Goal: Find specific page/section

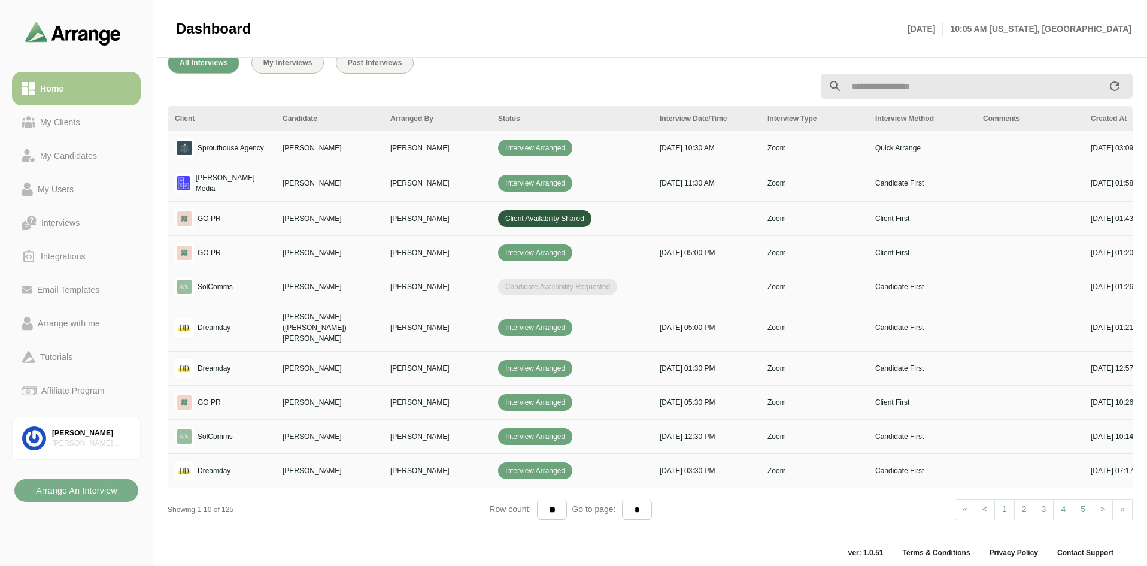
scroll to position [442, 0]
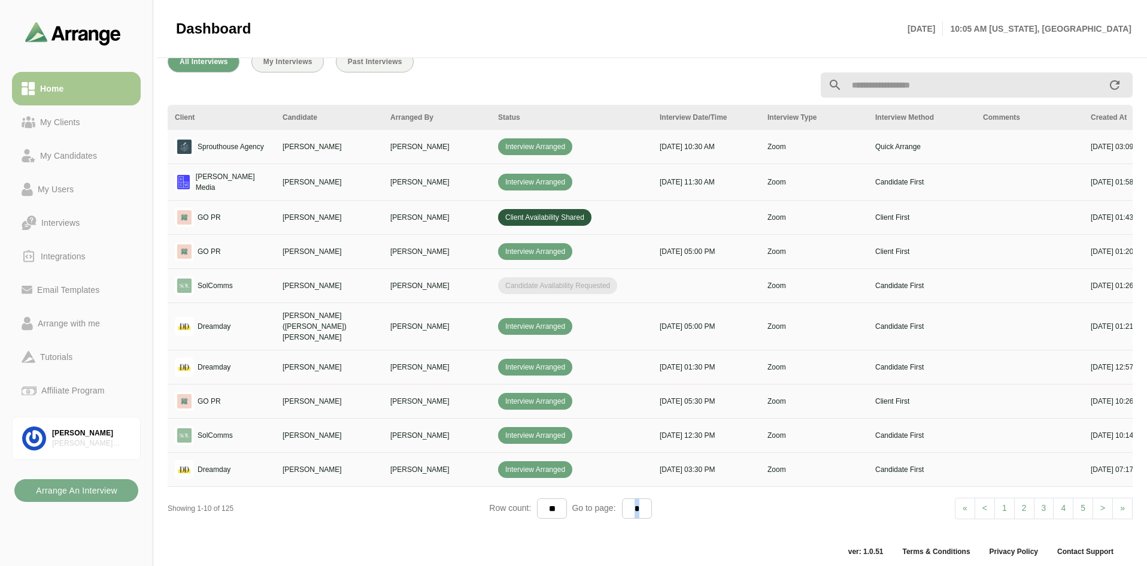
drag, startPoint x: 780, startPoint y: 516, endPoint x: 932, endPoint y: 505, distance: 153.1
click at [932, 505] on div "Client Candidate Arranged By Status Interview Date/Time Interview Type Intervie…" at bounding box center [650, 316] width 965 height 423
click at [1102, 503] on span ">" at bounding box center [1103, 508] width 5 height 10
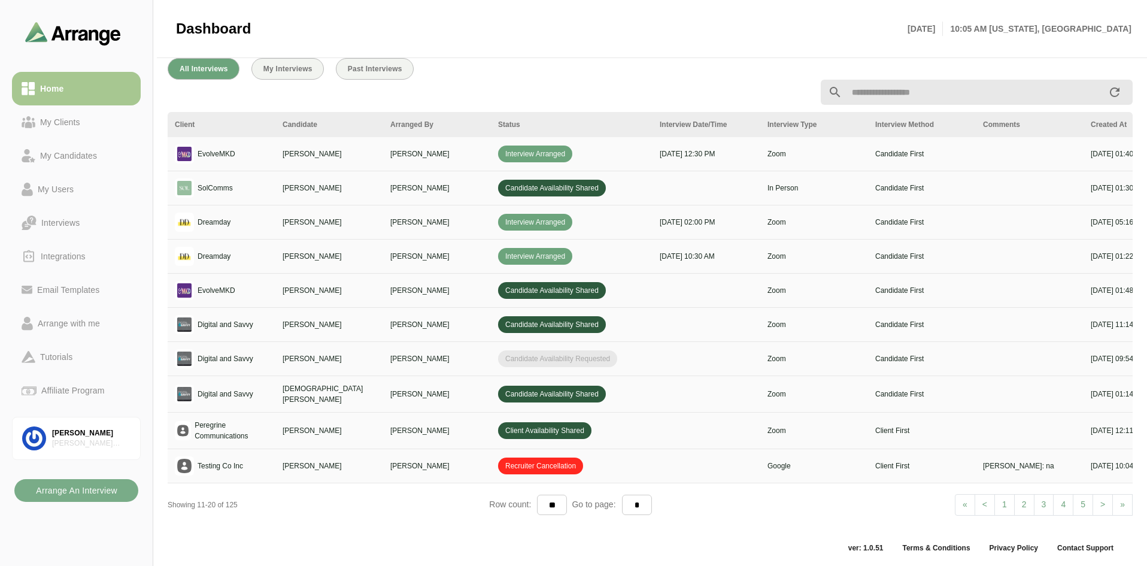
scroll to position [442, 0]
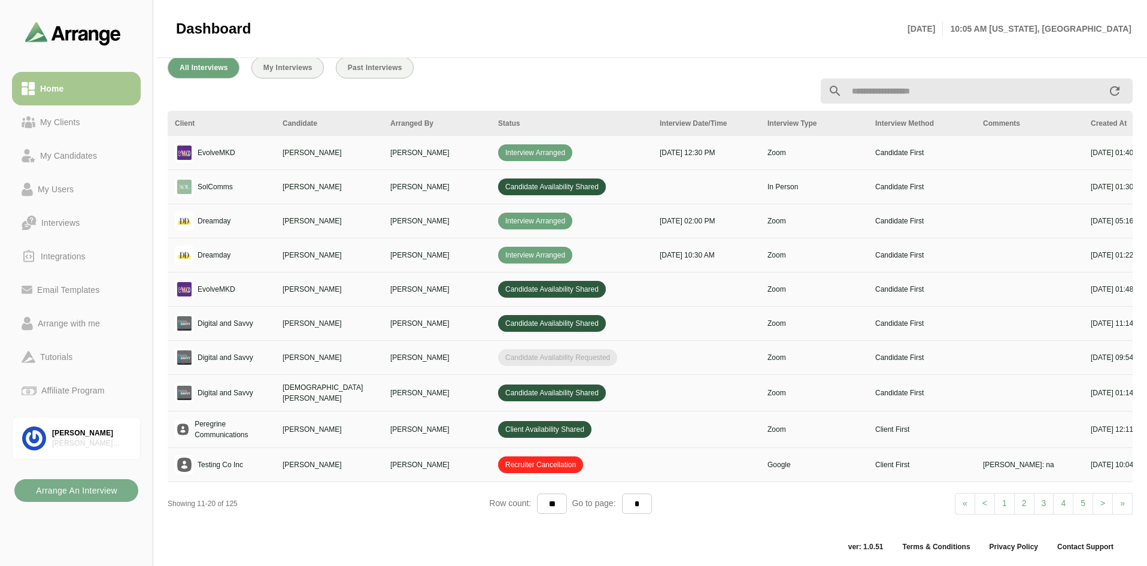
click at [1002, 497] on link "1" at bounding box center [1005, 504] width 20 height 22
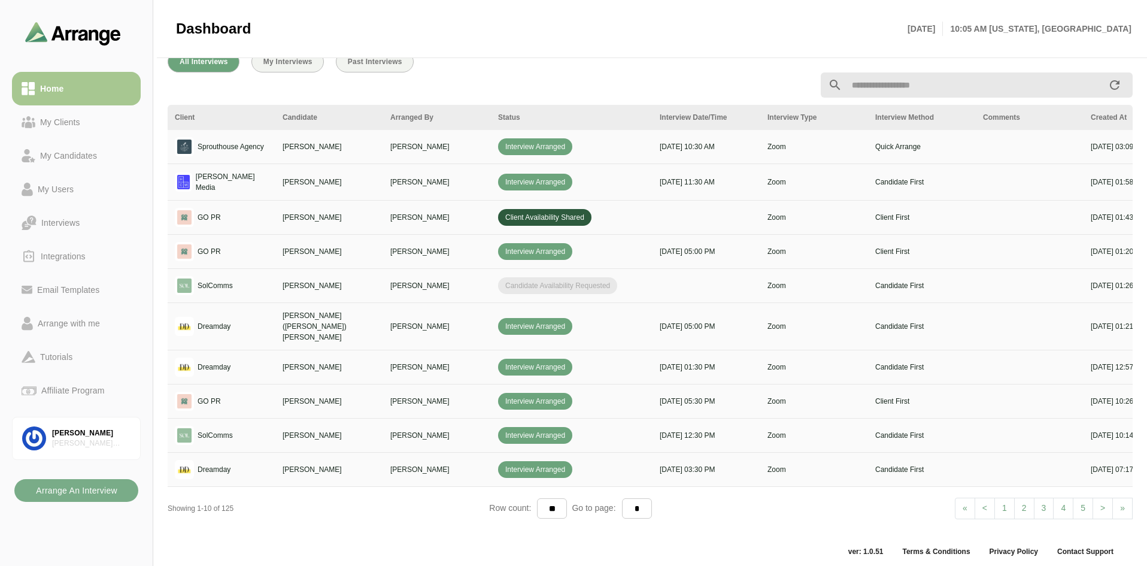
click at [1102, 503] on span ">" at bounding box center [1103, 508] width 5 height 10
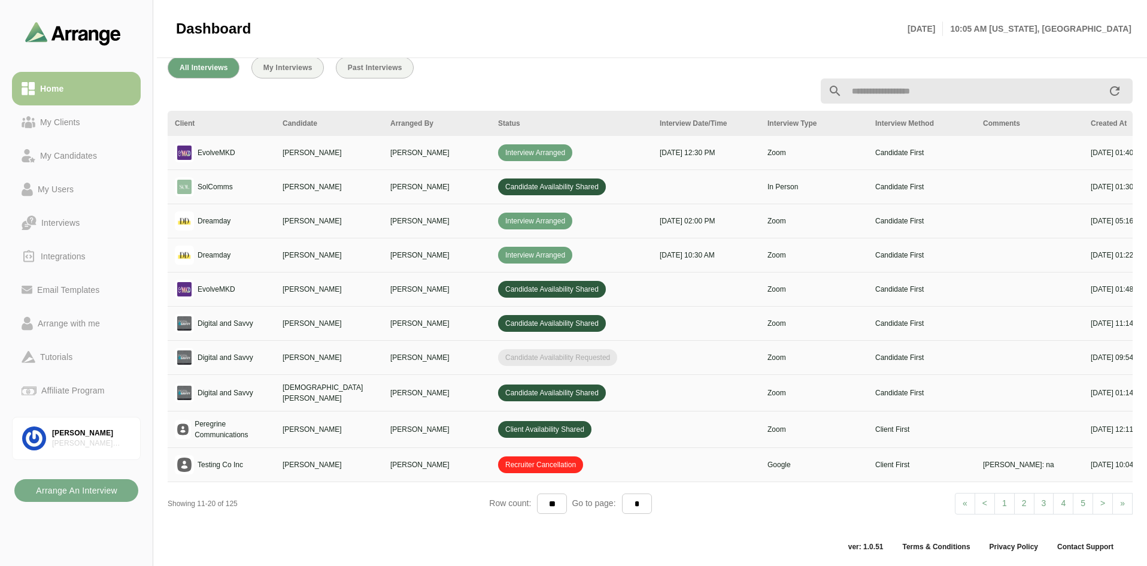
click at [987, 506] on link "< Prev" at bounding box center [985, 504] width 20 height 22
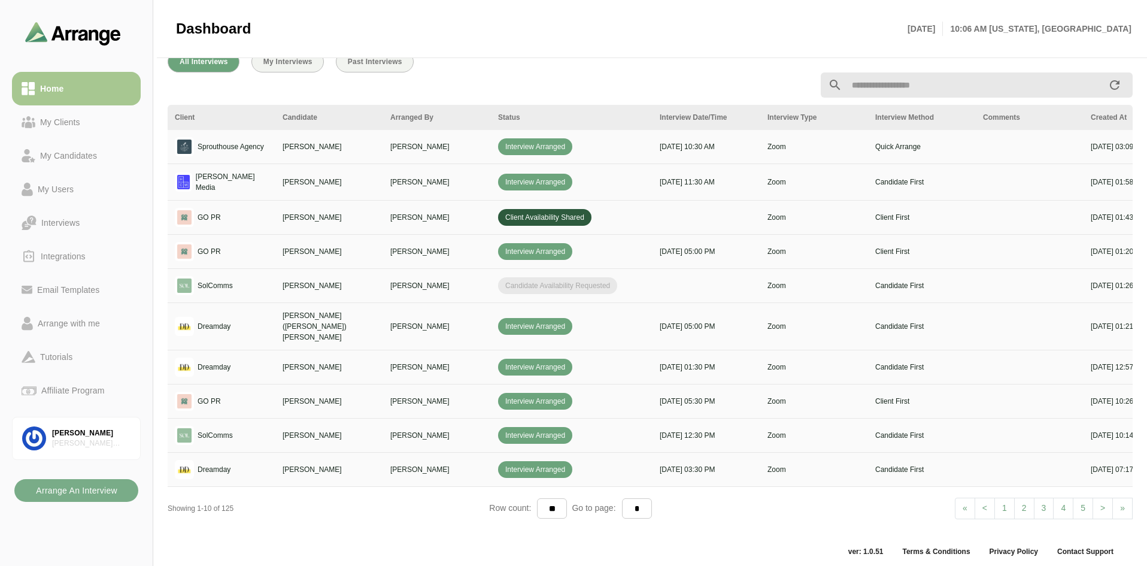
click at [1096, 498] on link "> Next" at bounding box center [1103, 509] width 20 height 22
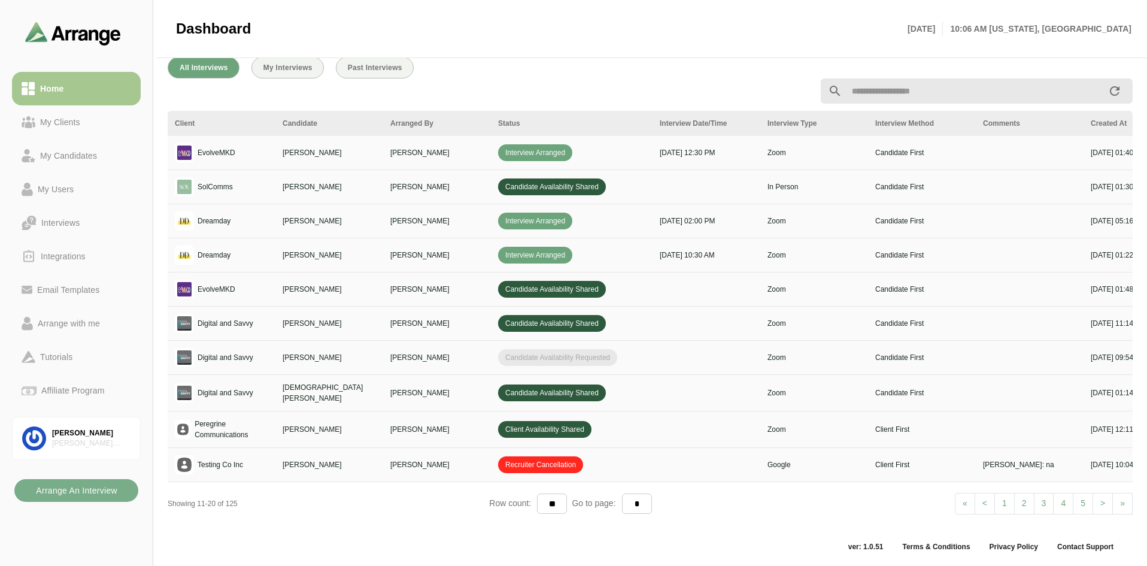
click at [983, 498] on span "<" at bounding box center [985, 503] width 5 height 10
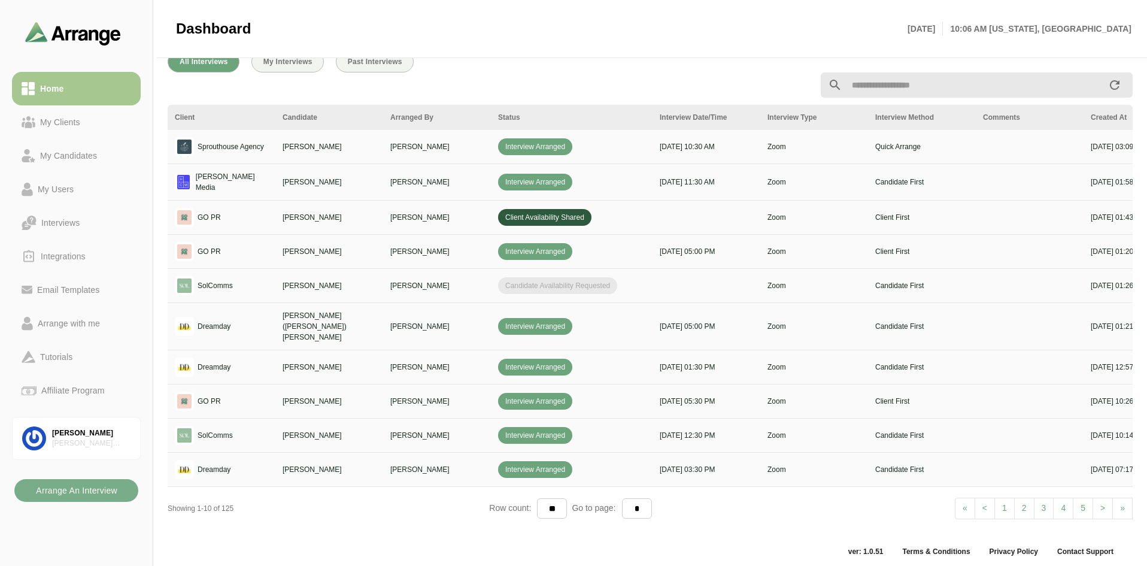
click at [1005, 498] on li "1" at bounding box center [1005, 509] width 20 height 22
click at [1095, 498] on link "> Next" at bounding box center [1103, 509] width 20 height 22
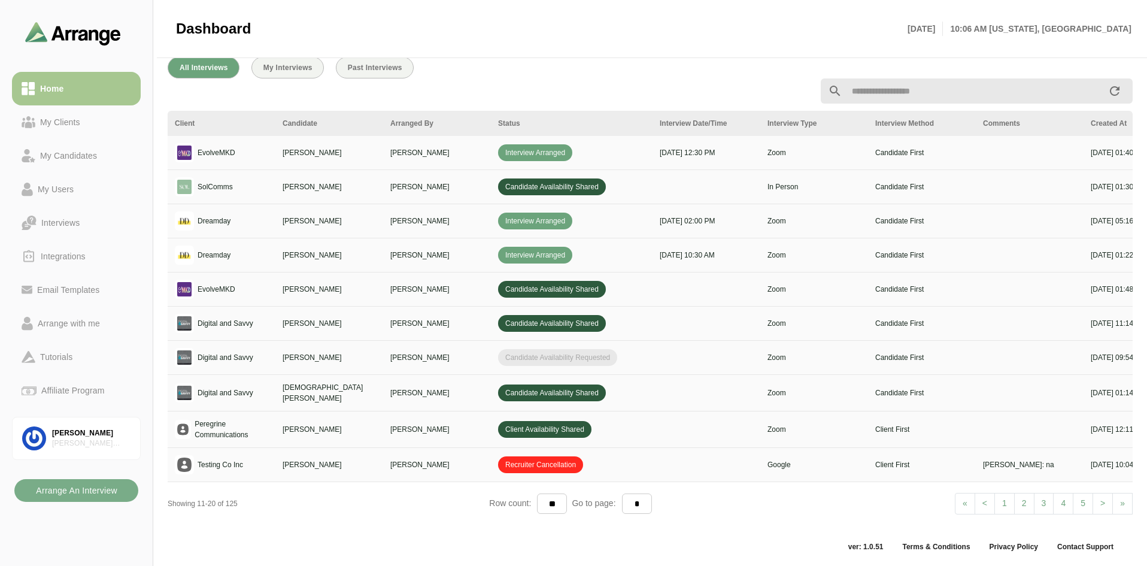
click at [1104, 498] on span ">" at bounding box center [1103, 503] width 5 height 10
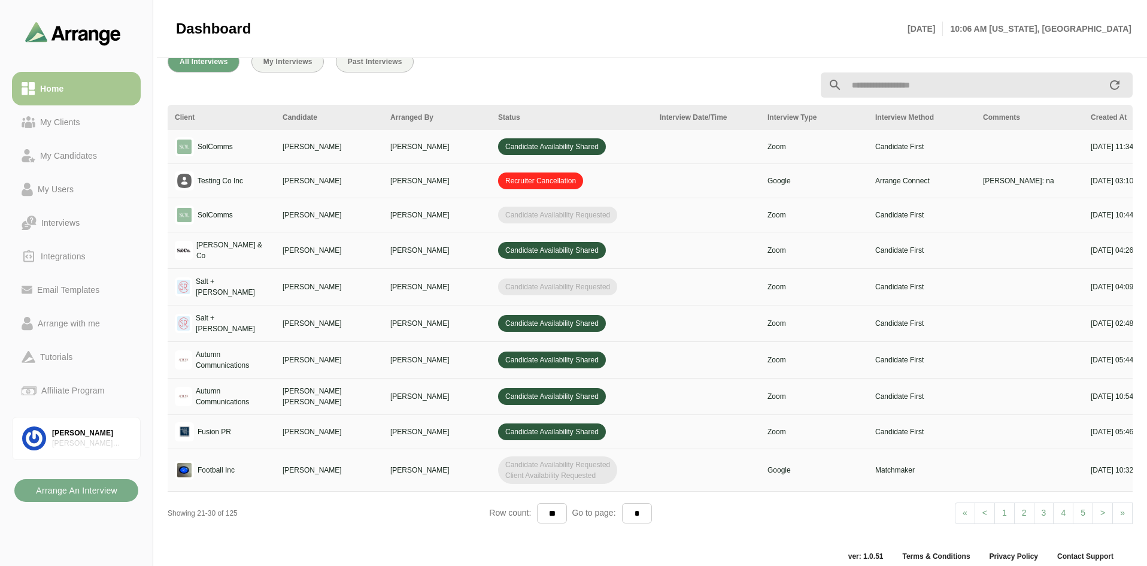
click at [987, 509] on span "<" at bounding box center [985, 513] width 5 height 10
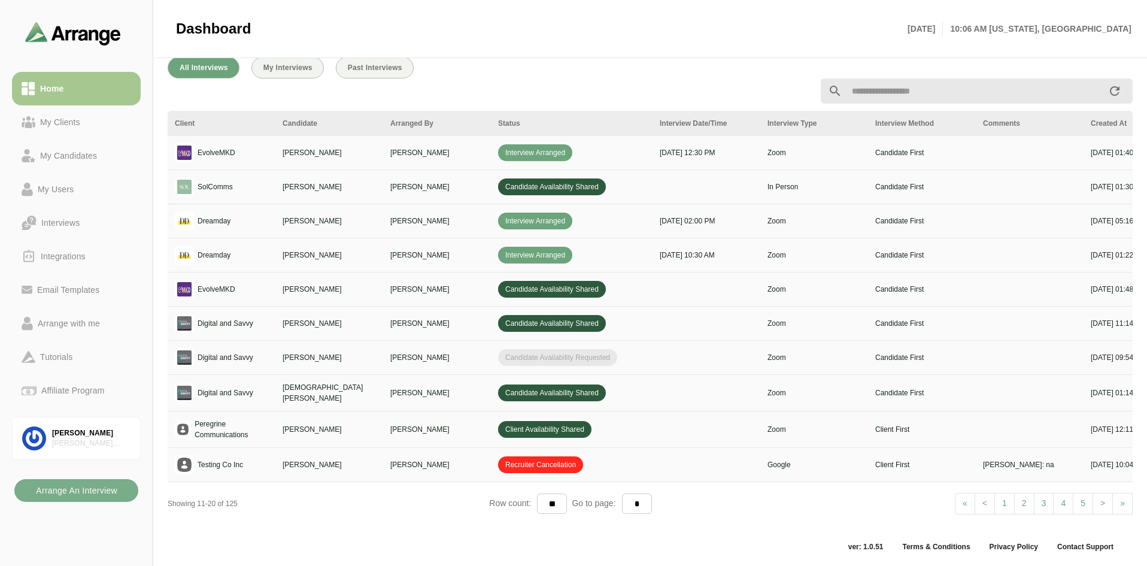
click at [986, 501] on span "<" at bounding box center [985, 503] width 5 height 10
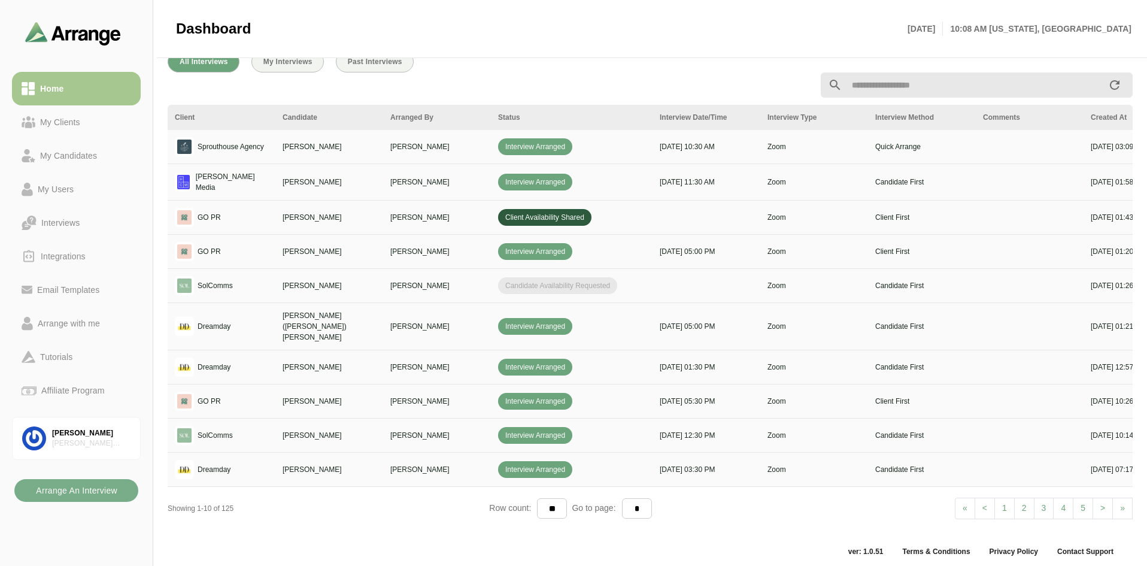
click at [1022, 502] on link "2" at bounding box center [1024, 509] width 20 height 22
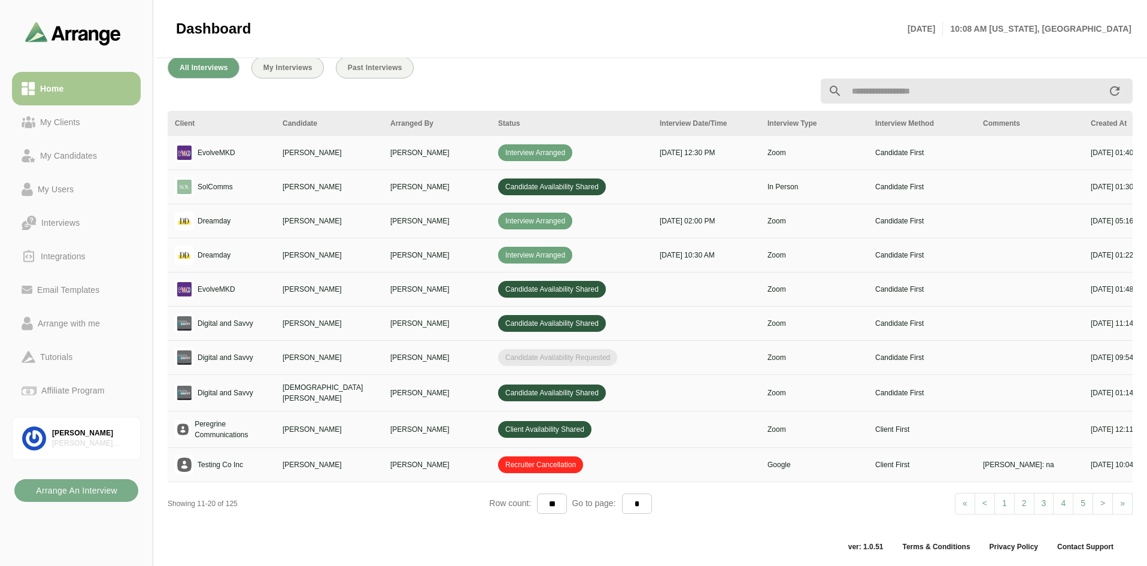
click at [1008, 498] on link "1" at bounding box center [1005, 504] width 20 height 22
select select "*"
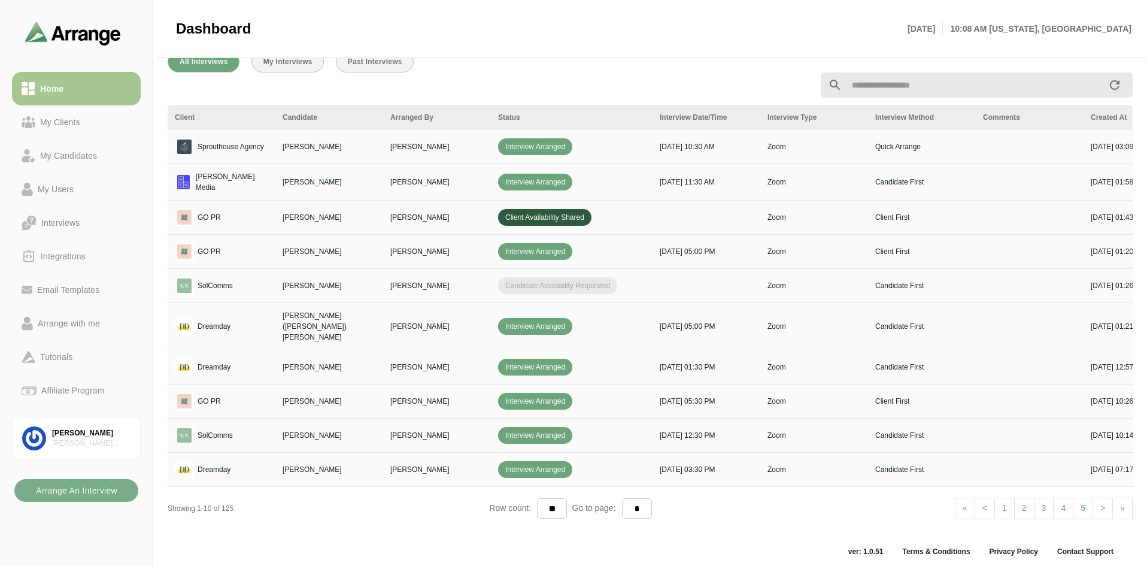
click at [538, 95] on div at bounding box center [650, 85] width 980 height 40
